Goal: Information Seeking & Learning: Learn about a topic

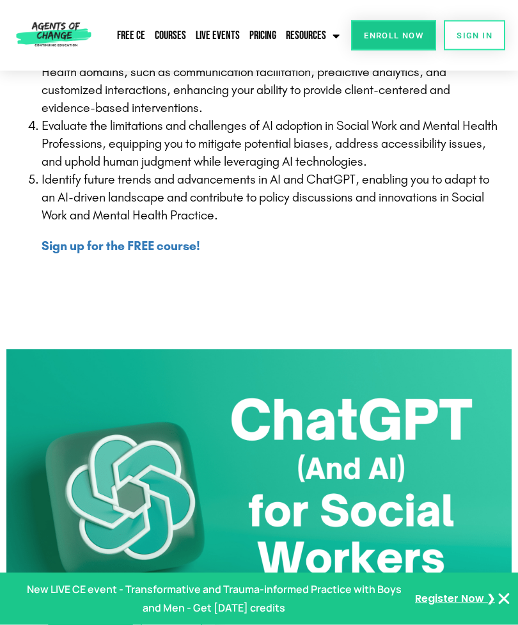
scroll to position [504, 0]
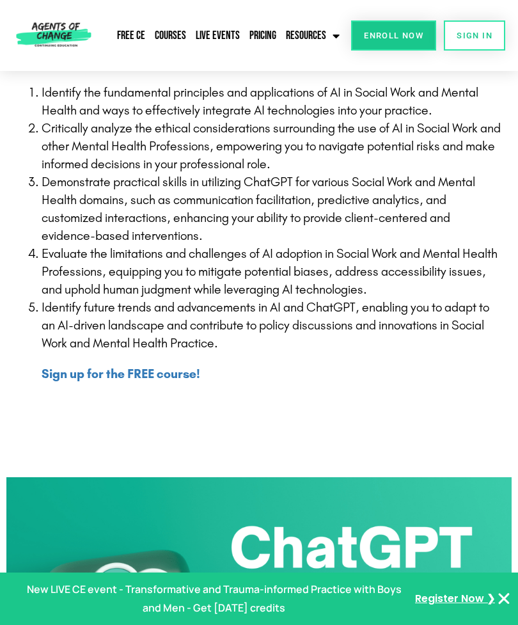
click at [175, 376] on b "Sign up for the FREE course!" at bounding box center [121, 373] width 159 height 15
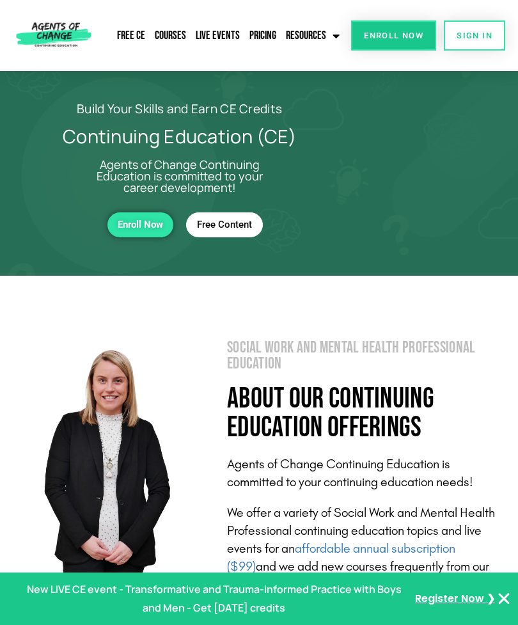
click at [133, 38] on link "Free CE" at bounding box center [131, 35] width 35 height 29
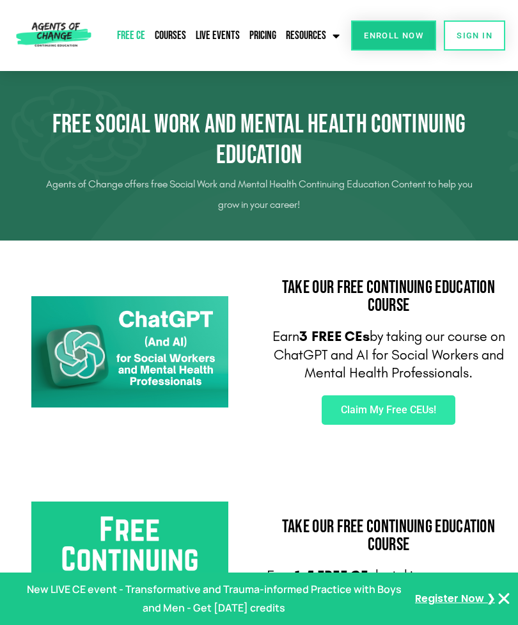
click at [174, 37] on link "Courses" at bounding box center [171, 35] width 38 height 29
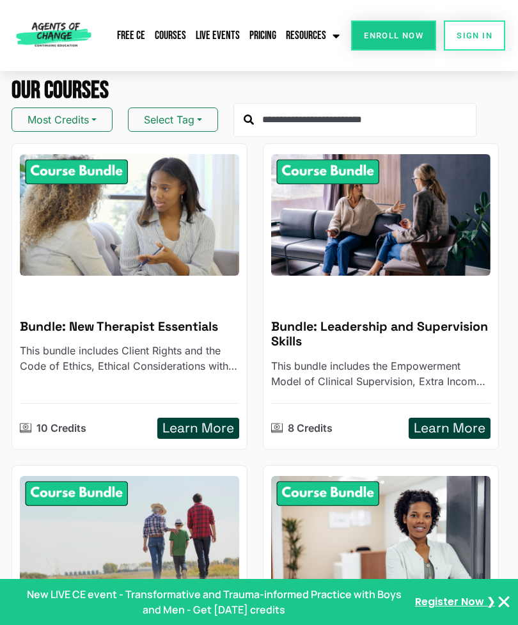
click at [91, 119] on button "Most Credits" at bounding box center [62, 119] width 101 height 24
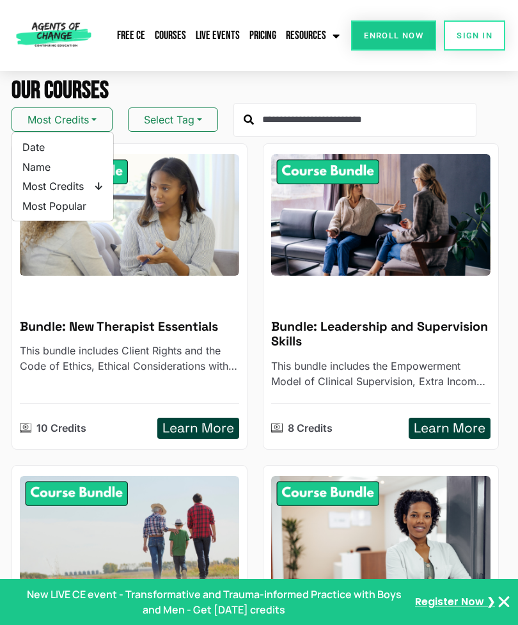
click at [212, 111] on button "Select Tag" at bounding box center [173, 119] width 90 height 24
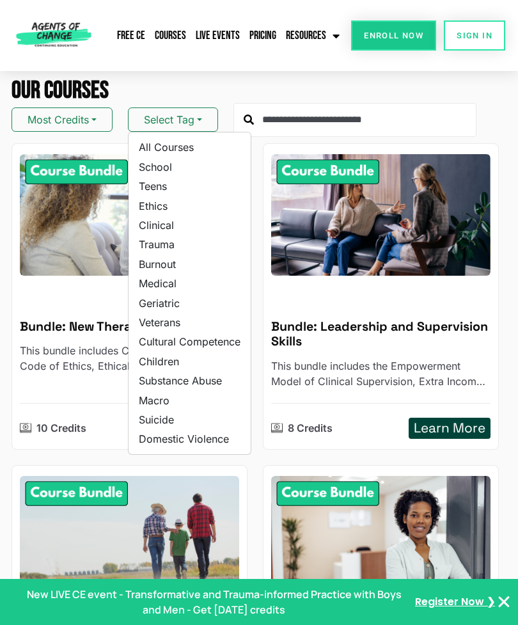
click at [161, 205] on link "Ethics" at bounding box center [189, 205] width 122 height 19
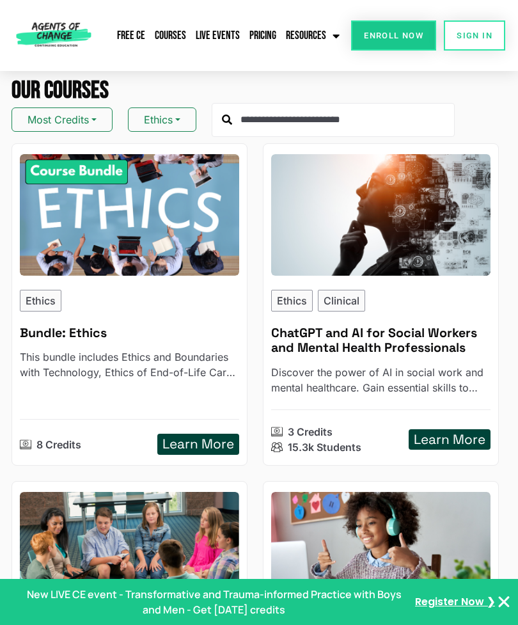
click at [187, 112] on button "Ethics" at bounding box center [162, 119] width 68 height 24
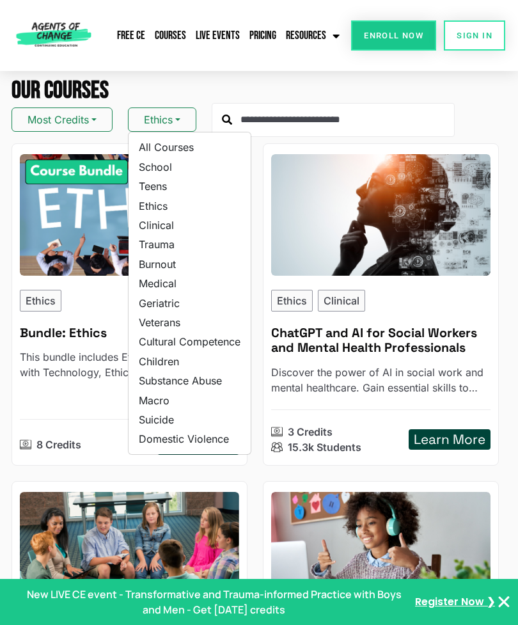
click at [166, 249] on link "Trauma" at bounding box center [189, 244] width 122 height 19
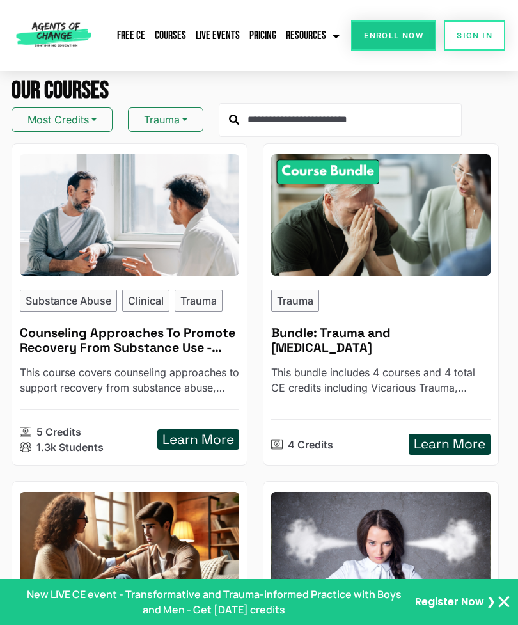
click at [191, 122] on button "Trauma" at bounding box center [165, 119] width 75 height 24
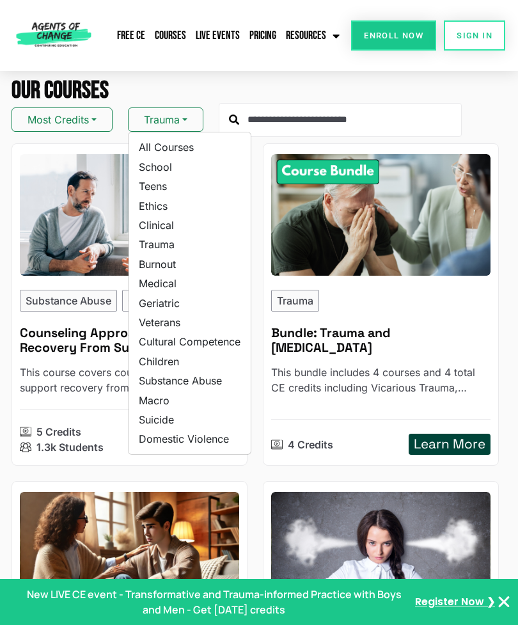
click at [201, 141] on link "All Courses" at bounding box center [189, 146] width 122 height 19
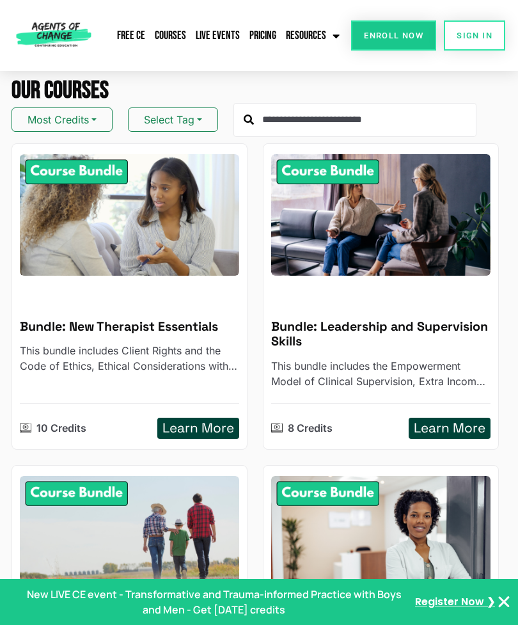
click at [320, 116] on input "text" at bounding box center [354, 120] width 243 height 35
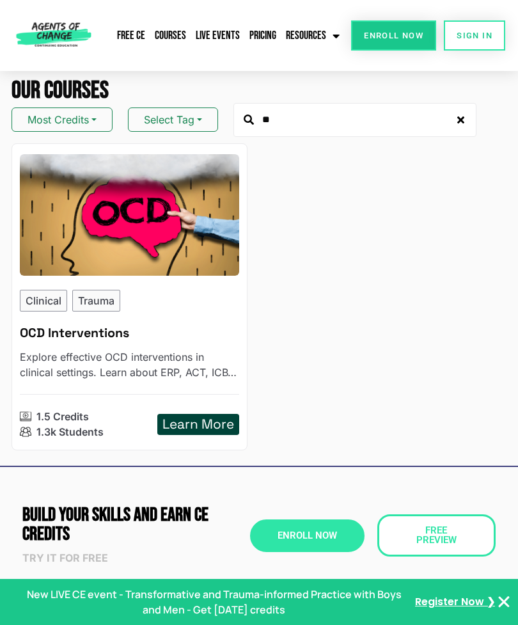
type input "*"
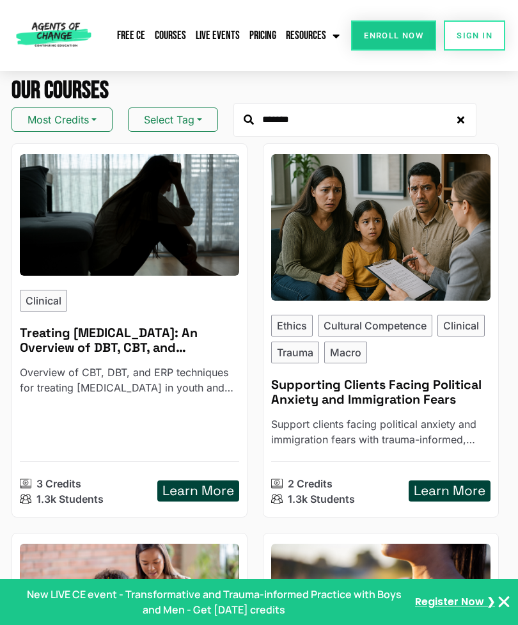
type input "*******"
click at [467, 118] on input "*******" at bounding box center [354, 120] width 243 height 35
click at [198, 119] on button "Select Tag" at bounding box center [173, 119] width 90 height 24
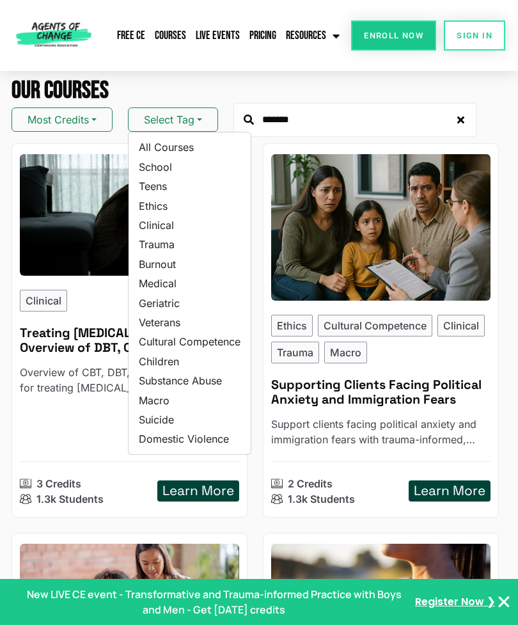
click at [233, 337] on link "Cultural Competence" at bounding box center [189, 341] width 122 height 19
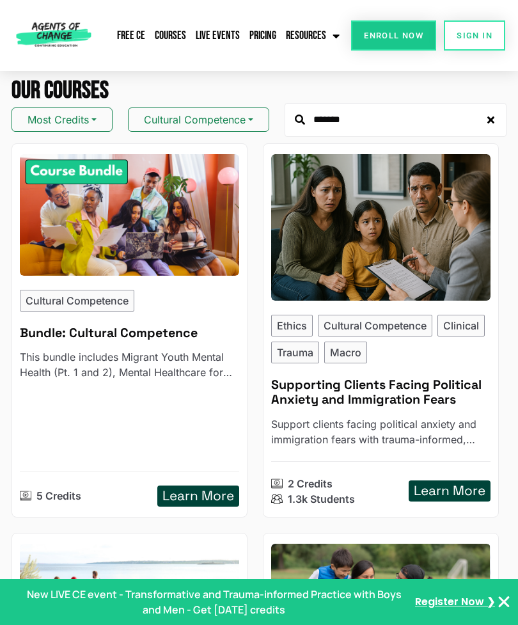
click at [385, 377] on h5 "Supporting Clients Facing Political Anxiety and Immigration Fears" at bounding box center [380, 392] width 219 height 30
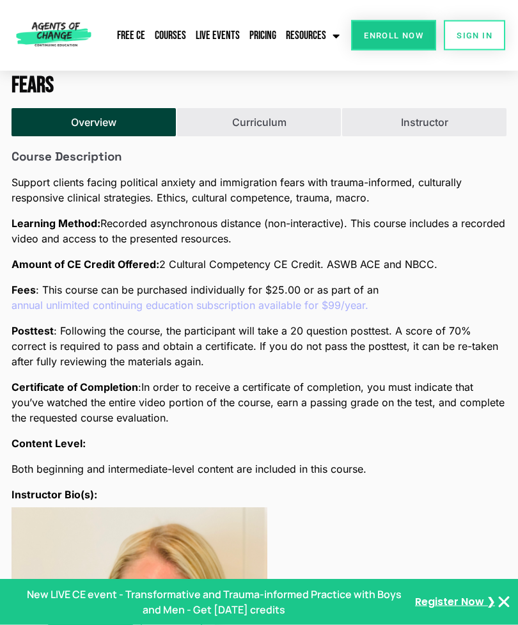
scroll to position [1189, 0]
